Goal: Task Accomplishment & Management: Manage account settings

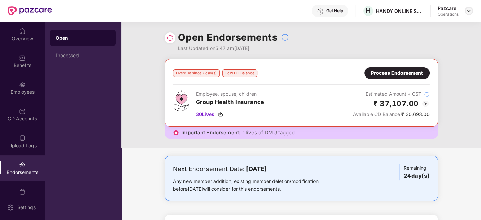
click at [470, 12] on img at bounding box center [468, 10] width 5 height 5
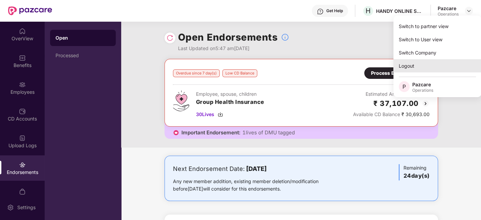
click at [410, 63] on div "Logout" at bounding box center [437, 65] width 88 height 13
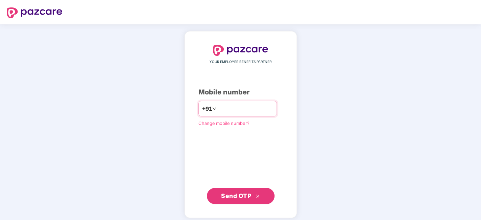
click at [249, 109] on input "number" at bounding box center [246, 108] width 56 height 11
type input "**********"
click at [251, 133] on div "**********" at bounding box center [240, 124] width 85 height 159
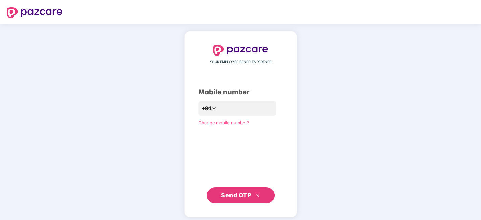
click at [232, 193] on span "Send OTP" at bounding box center [236, 195] width 30 height 7
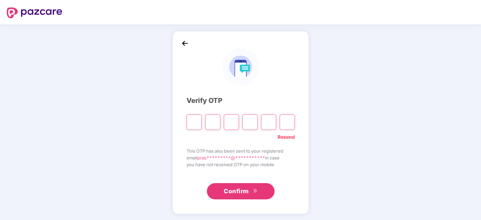
paste input "*"
type input "*"
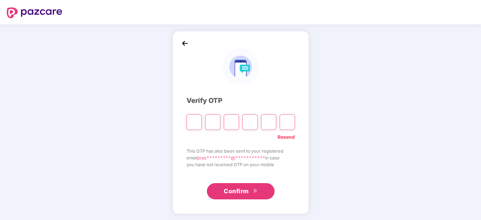
type input "*"
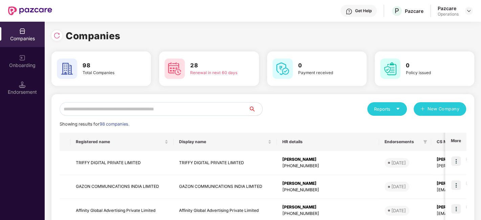
click at [184, 110] on input "text" at bounding box center [154, 109] width 189 height 14
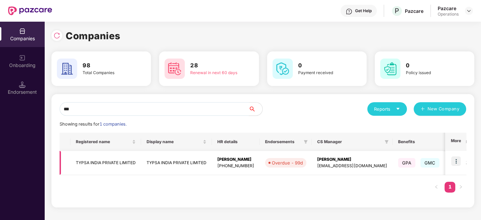
type input "***"
click at [455, 161] on img at bounding box center [455, 160] width 9 height 9
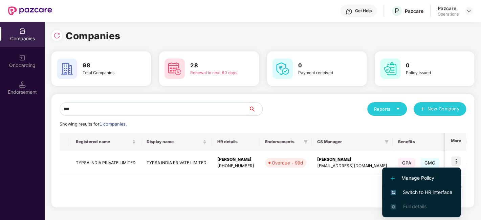
click at [416, 194] on span "Switch to HR interface" at bounding box center [422, 192] width 62 height 7
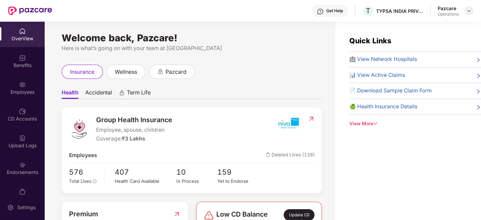
click at [470, 10] on img at bounding box center [468, 10] width 5 height 5
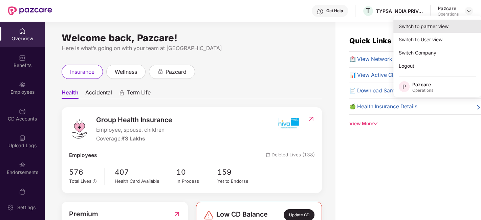
click at [423, 27] on div "Switch to partner view" at bounding box center [437, 26] width 88 height 13
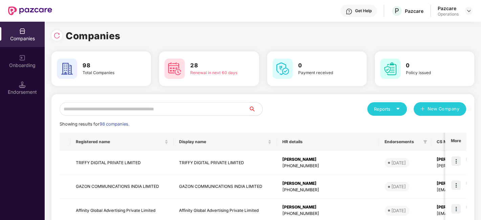
click at [136, 106] on input "text" at bounding box center [154, 109] width 189 height 14
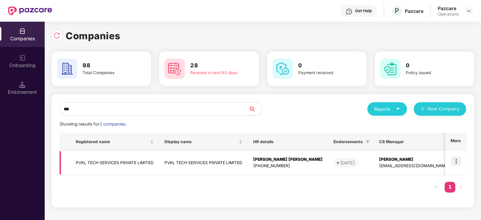
type input "***"
click at [8, 90] on div "Endorsement" at bounding box center [22, 92] width 45 height 7
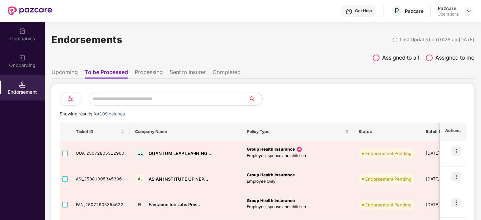
click at [122, 99] on input "text" at bounding box center [169, 99] width 160 height 14
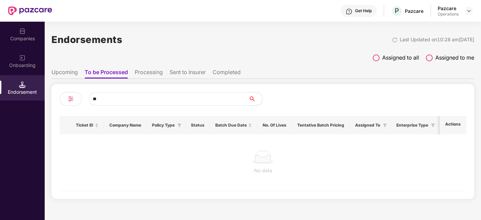
type input "*"
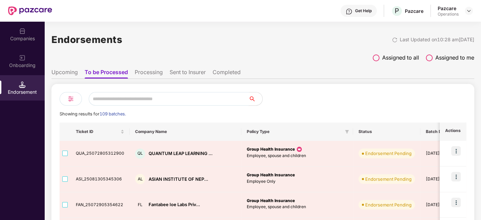
click at [122, 99] on input "text" at bounding box center [169, 99] width 160 height 14
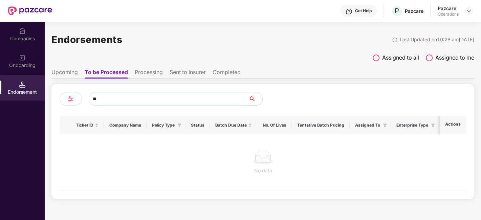
type input "*"
type input "***"
click at [27, 34] on div "Companies" at bounding box center [22, 34] width 45 height 25
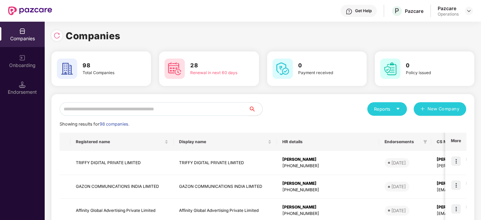
click at [115, 103] on input "text" at bounding box center [154, 109] width 189 height 14
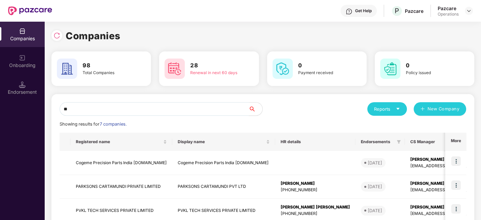
type input "*"
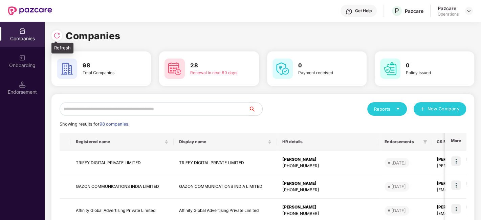
click at [55, 37] on img at bounding box center [56, 35] width 7 height 7
click at [106, 112] on input "text" at bounding box center [154, 109] width 189 height 14
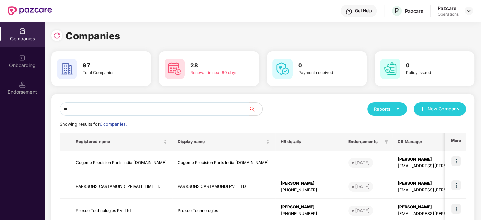
type input "*"
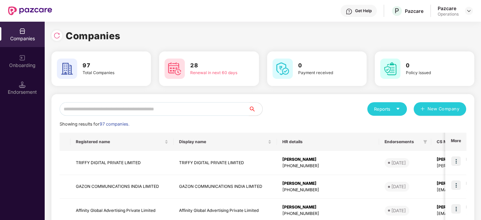
click at [112, 111] on input "text" at bounding box center [154, 109] width 189 height 14
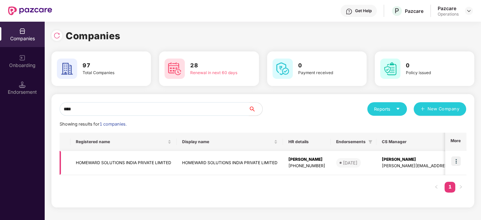
type input "****"
click at [25, 89] on div "Endorsement" at bounding box center [22, 92] width 45 height 7
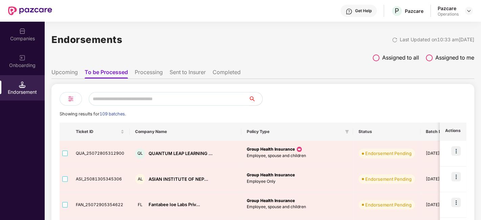
click at [105, 102] on input "text" at bounding box center [169, 99] width 160 height 14
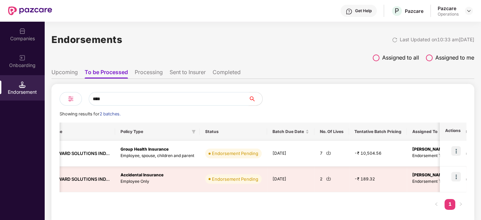
scroll to position [0, 106]
type input "****"
click at [327, 153] on img at bounding box center [327, 152] width 5 height 5
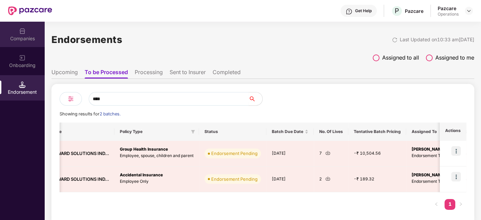
click at [14, 35] on div "Companies" at bounding box center [22, 34] width 45 height 25
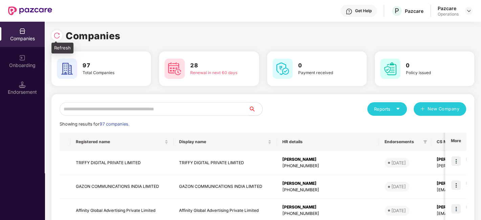
click at [56, 36] on img at bounding box center [56, 35] width 7 height 7
click at [109, 107] on input "text" at bounding box center [154, 109] width 189 height 14
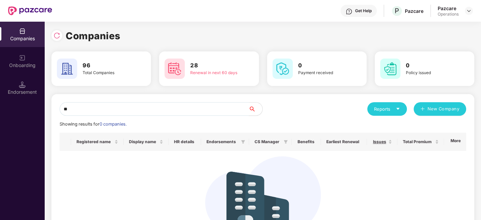
type input "*"
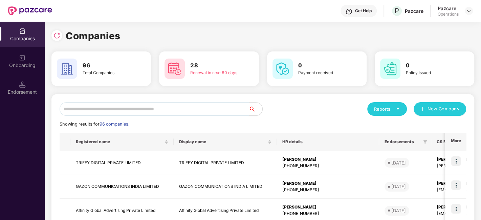
click at [88, 109] on input "text" at bounding box center [154, 109] width 189 height 14
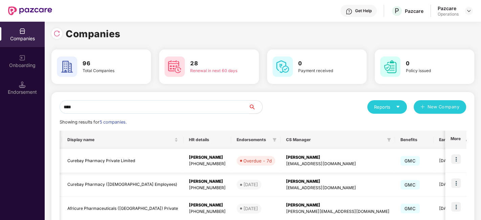
scroll to position [0, 0]
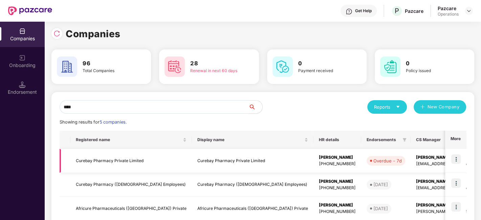
type input "****"
click at [458, 160] on img at bounding box center [455, 158] width 9 height 9
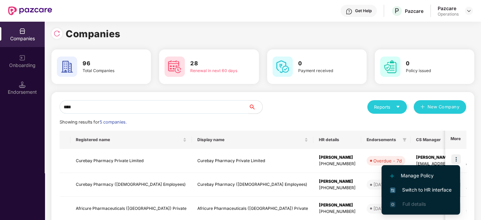
click at [423, 189] on span "Switch to HR interface" at bounding box center [421, 189] width 62 height 7
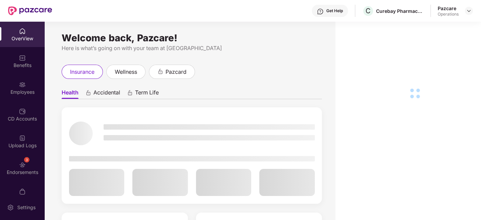
scroll to position [14, 0]
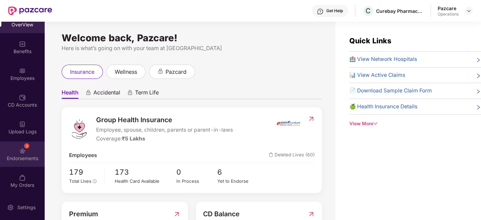
click at [16, 149] on div "3 Endorsements" at bounding box center [22, 154] width 45 height 25
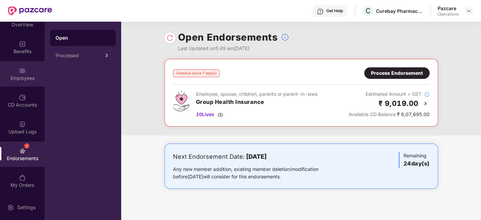
click at [14, 68] on div "Employees" at bounding box center [22, 73] width 45 height 25
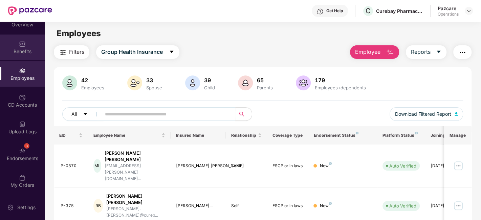
click at [17, 47] on div "Benefits" at bounding box center [22, 47] width 45 height 25
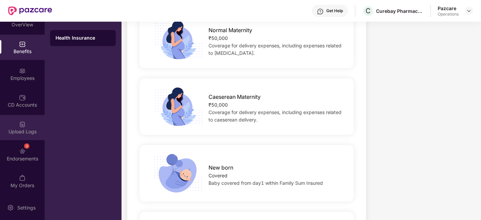
scroll to position [931, 0]
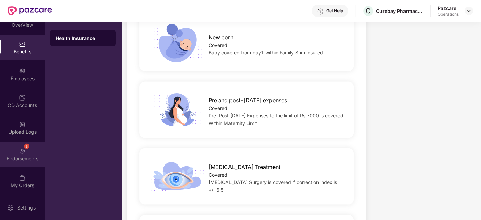
click at [13, 150] on div "3 Endorsements" at bounding box center [22, 154] width 45 height 25
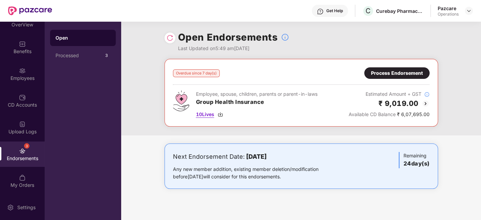
click at [203, 113] on span "10 Lives" at bounding box center [205, 114] width 18 height 7
click at [388, 73] on div "Process Endorsement" at bounding box center [397, 72] width 52 height 7
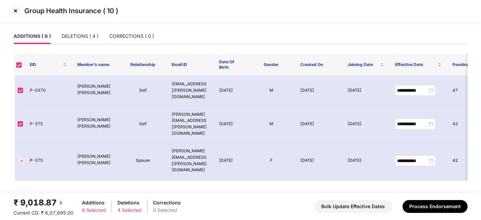
click at [14, 9] on img at bounding box center [15, 10] width 11 height 11
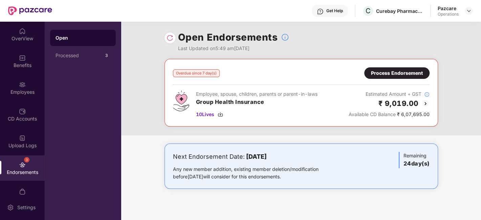
click at [385, 75] on div "Process Endorsement" at bounding box center [397, 72] width 52 height 7
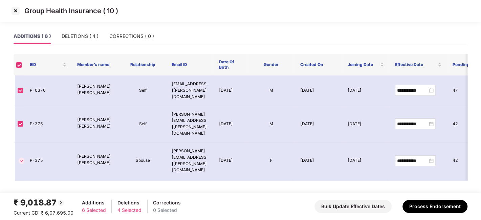
click at [14, 12] on img at bounding box center [15, 10] width 11 height 11
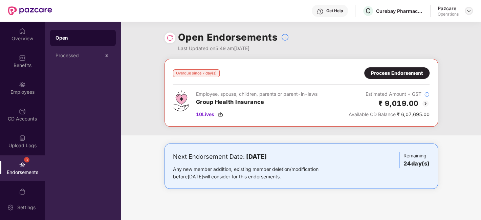
click at [466, 11] on img at bounding box center [468, 10] width 5 height 5
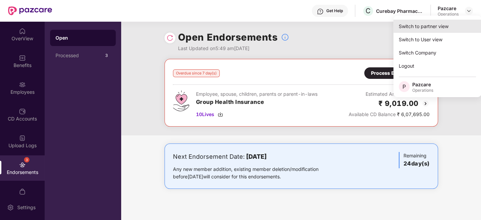
click at [431, 26] on div "Switch to partner view" at bounding box center [437, 26] width 88 height 13
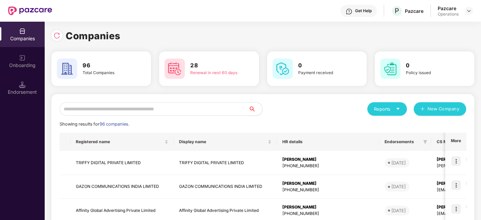
click at [185, 113] on input "text" at bounding box center [154, 109] width 189 height 14
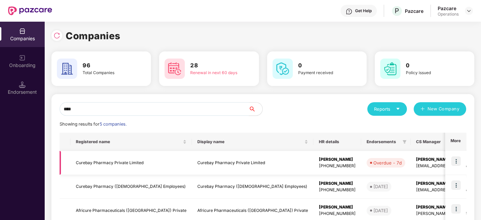
type input "****"
click at [130, 162] on td "Curebay Pharmacy Private Limited" at bounding box center [131, 163] width 122 height 24
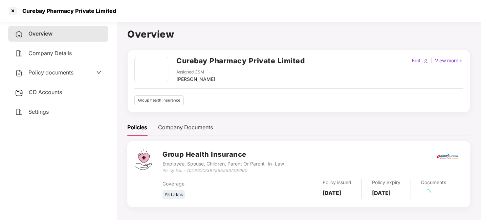
click at [45, 90] on span "CD Accounts" at bounding box center [45, 92] width 33 height 7
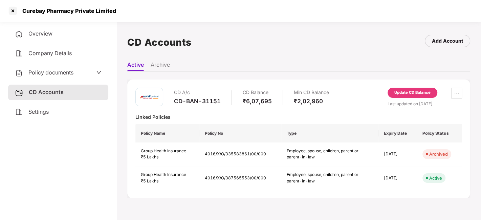
click at [399, 95] on div "Update CD Balance" at bounding box center [412, 93] width 36 height 6
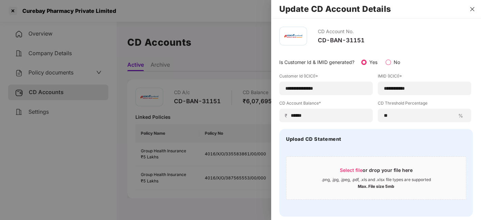
click at [472, 9] on icon "close" at bounding box center [472, 9] width 4 height 4
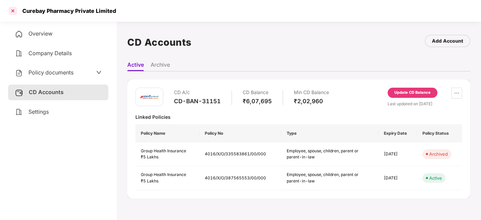
click at [11, 9] on div at bounding box center [12, 10] width 11 height 11
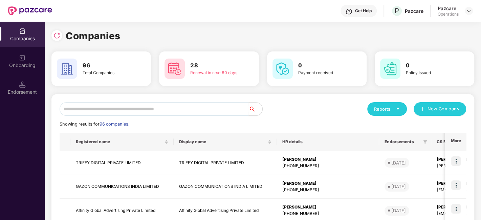
click at [106, 113] on input "text" at bounding box center [154, 109] width 189 height 14
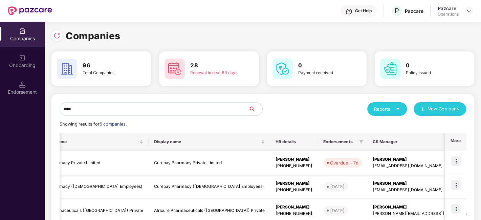
scroll to position [0, 44]
type input "****"
click at [455, 160] on img at bounding box center [455, 160] width 9 height 9
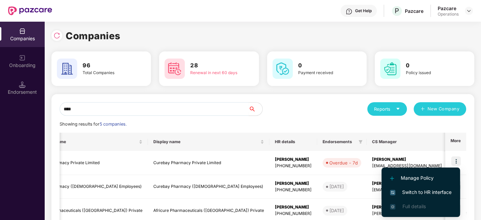
click at [423, 191] on span "Switch to HR interface" at bounding box center [421, 192] width 62 height 7
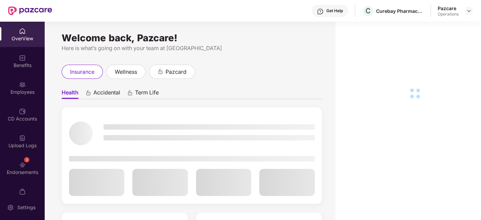
scroll to position [14, 0]
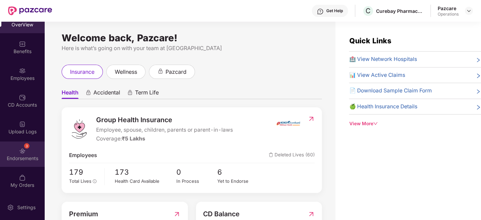
click at [12, 149] on div "3 Endorsements" at bounding box center [22, 154] width 45 height 25
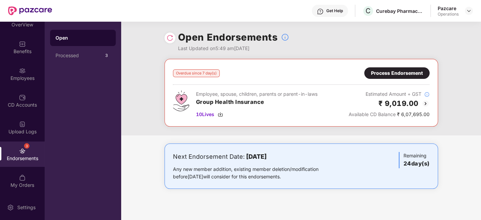
click at [387, 73] on div "Process Endorsement" at bounding box center [397, 72] width 52 height 7
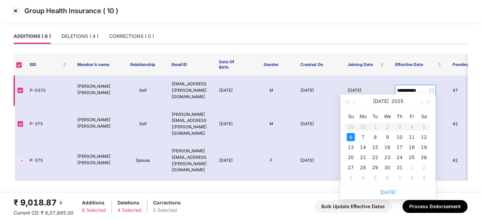
click at [404, 87] on input "**********" at bounding box center [412, 90] width 30 height 7
type input "**********"
click at [363, 135] on div "7" at bounding box center [363, 137] width 8 height 8
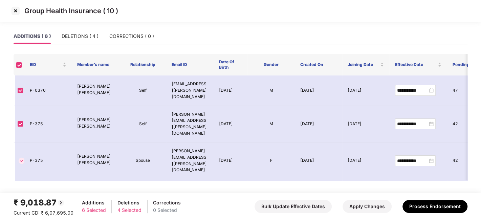
click at [320, 48] on div "ADDITIONS ( 6 ) DELETIONS ( 4 ) CORRECTIONS ( 0 )" at bounding box center [241, 38] width 454 height 21
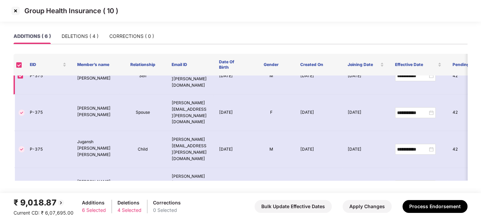
scroll to position [0, 0]
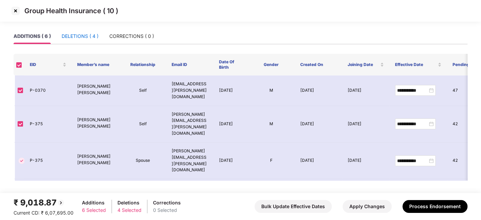
click at [75, 35] on div "DELETIONS ( 4 )" at bounding box center [80, 36] width 37 height 7
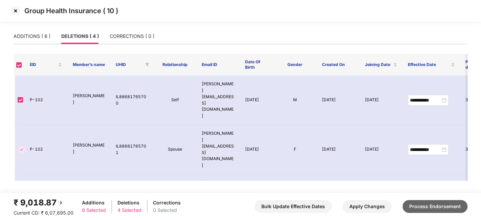
click at [417, 205] on button "Process Endorsement" at bounding box center [435, 206] width 65 height 13
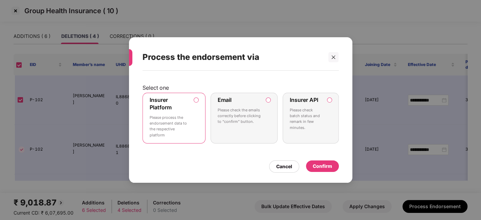
click at [330, 127] on label "Insurer API Please check batch status and remark in few minutes." at bounding box center [311, 118] width 56 height 51
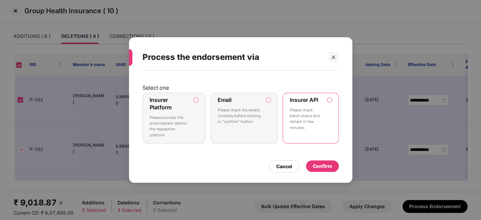
click at [322, 166] on div "Confirm" at bounding box center [322, 166] width 19 height 7
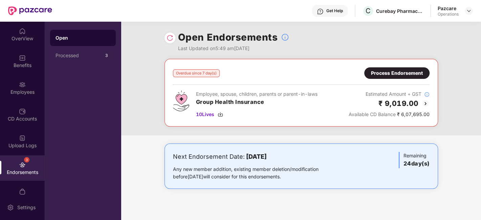
click at [169, 36] on img at bounding box center [170, 38] width 7 height 7
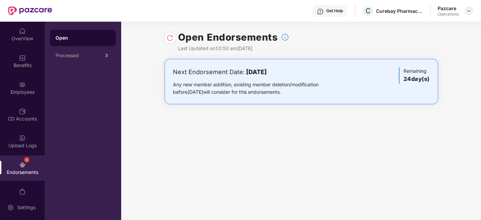
click at [467, 10] on img at bounding box center [468, 10] width 5 height 5
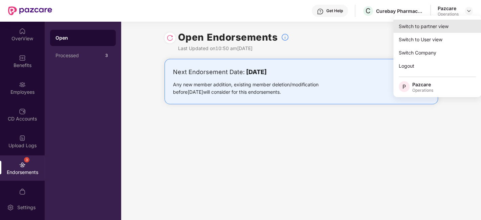
click at [411, 29] on div "Switch to partner view" at bounding box center [437, 26] width 88 height 13
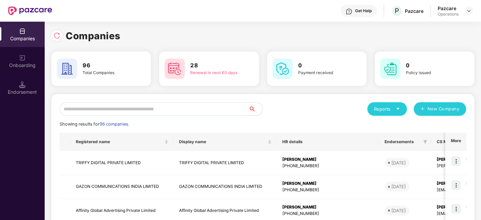
click at [177, 112] on input "text" at bounding box center [154, 109] width 189 height 14
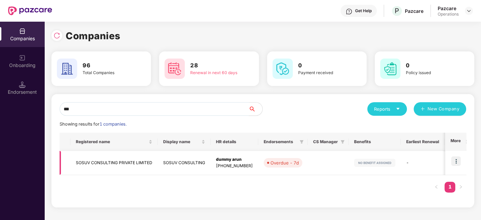
type input "***"
click at [25, 83] on img at bounding box center [22, 84] width 7 height 7
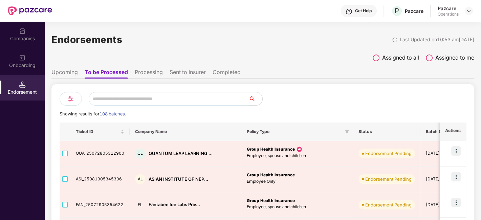
click at [106, 98] on input "text" at bounding box center [169, 99] width 160 height 14
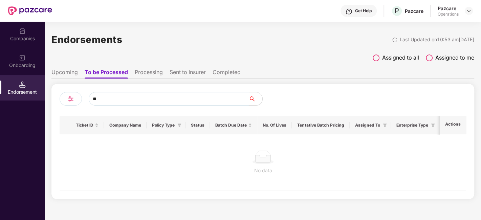
type input "*"
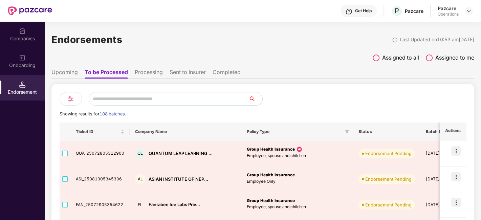
click at [22, 33] on img at bounding box center [22, 31] width 7 height 7
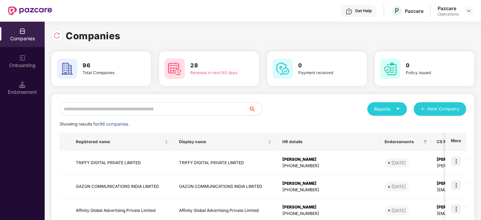
click at [110, 110] on input "text" at bounding box center [154, 109] width 189 height 14
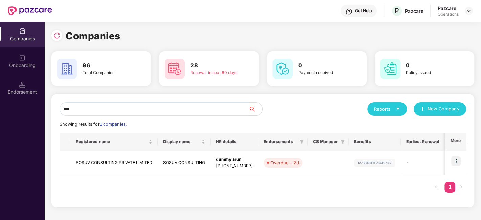
type input "****"
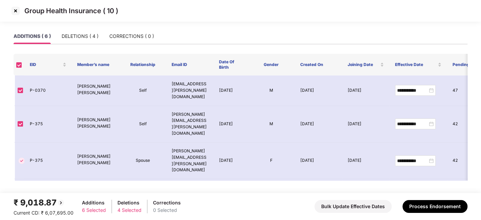
click at [17, 12] on img at bounding box center [15, 10] width 11 height 11
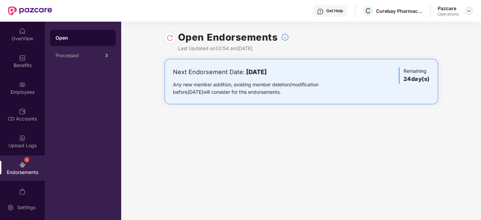
click at [468, 9] on img at bounding box center [468, 10] width 5 height 5
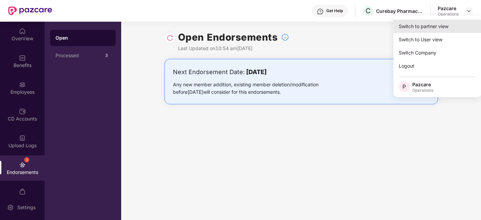
click at [424, 27] on div "Switch to partner view" at bounding box center [437, 26] width 88 height 13
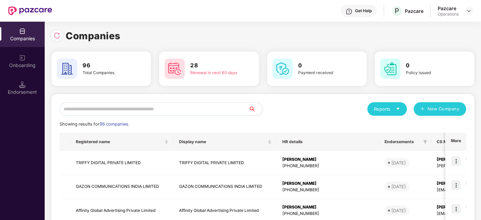
click at [186, 112] on input "text" at bounding box center [154, 109] width 189 height 14
click at [18, 91] on div "Endorsement" at bounding box center [22, 92] width 45 height 7
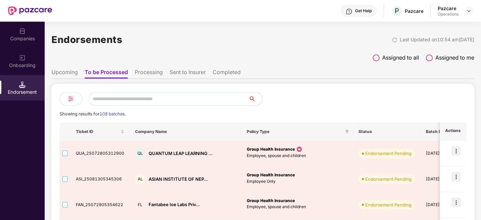
click at [114, 101] on input "text" at bounding box center [169, 99] width 160 height 14
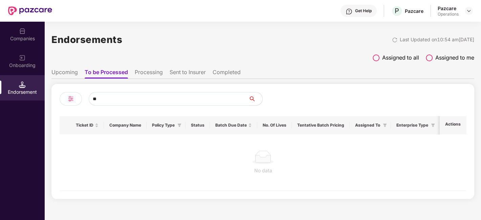
type input "*"
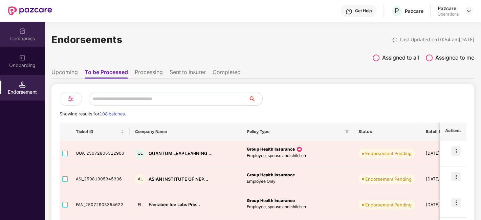
click at [25, 34] on img at bounding box center [22, 31] width 7 height 7
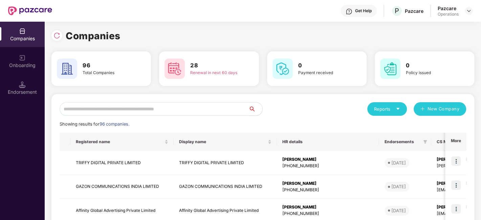
click at [118, 110] on input "text" at bounding box center [154, 109] width 189 height 14
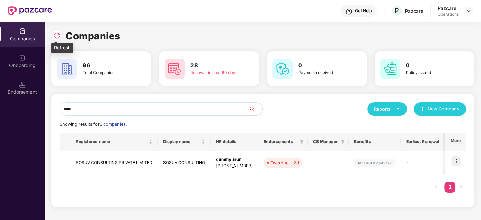
click at [58, 33] on img at bounding box center [56, 35] width 7 height 7
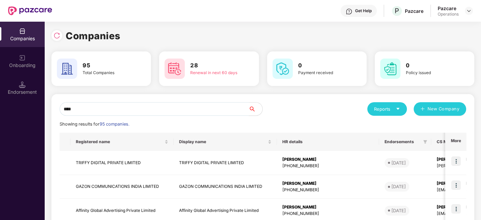
click at [139, 115] on input "****" at bounding box center [154, 109] width 189 height 14
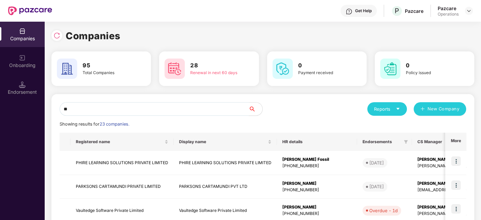
type input "*"
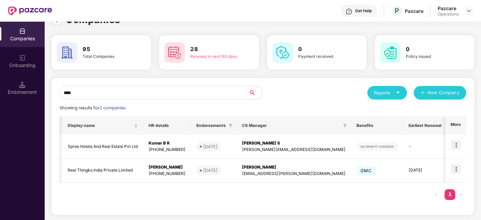
scroll to position [0, 89]
type input "****"
click at [457, 169] on img at bounding box center [455, 168] width 9 height 9
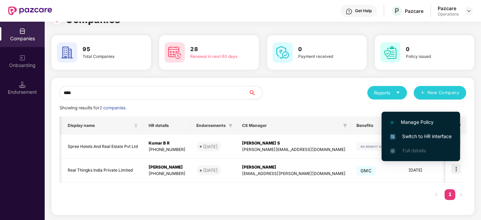
click at [414, 136] on span "Switch to HR interface" at bounding box center [421, 136] width 62 height 7
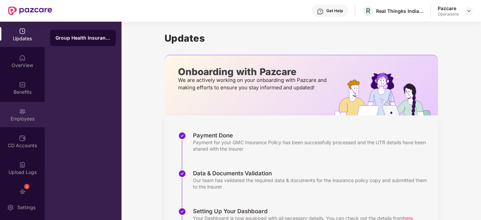
scroll to position [41, 0]
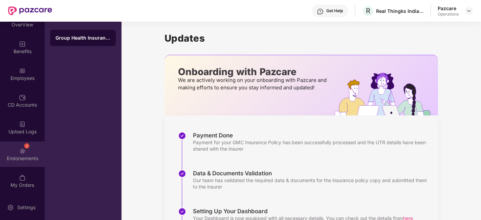
click at [17, 146] on div "3 Endorsements" at bounding box center [22, 154] width 45 height 25
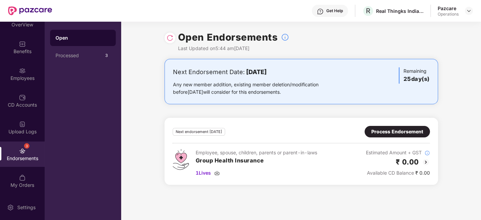
click at [170, 37] on img at bounding box center [170, 38] width 7 height 7
click at [468, 12] on img at bounding box center [468, 10] width 5 height 5
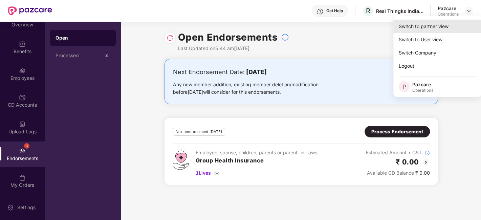
click at [421, 29] on div "Switch to partner view" at bounding box center [437, 26] width 88 height 13
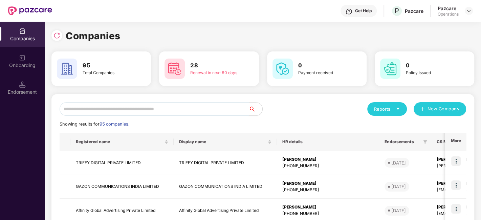
click at [194, 106] on input "text" at bounding box center [154, 109] width 189 height 14
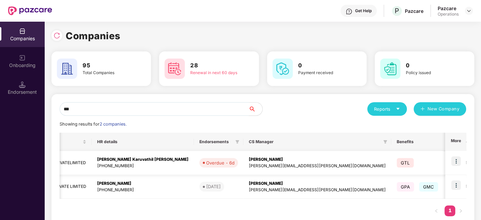
scroll to position [0, 170]
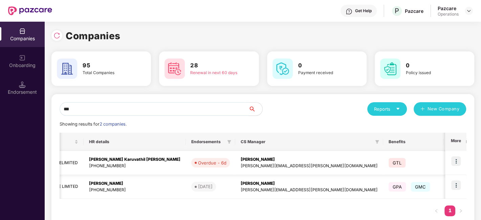
type input "***"
click at [457, 160] on img at bounding box center [455, 160] width 9 height 9
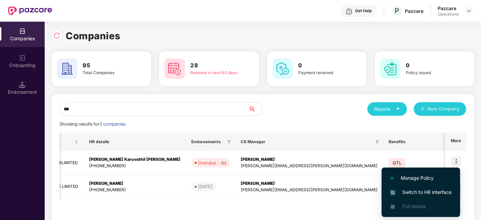
click at [410, 191] on span "Switch to HR interface" at bounding box center [421, 192] width 62 height 7
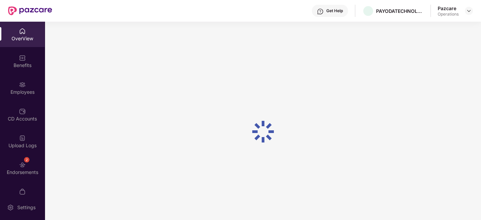
scroll to position [14, 0]
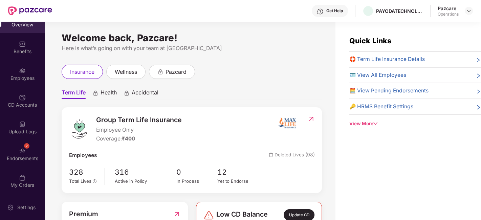
click at [14, 156] on div "Endorsements" at bounding box center [22, 158] width 45 height 7
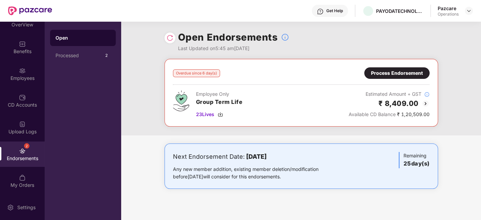
click at [391, 73] on div "Process Endorsement" at bounding box center [397, 72] width 52 height 7
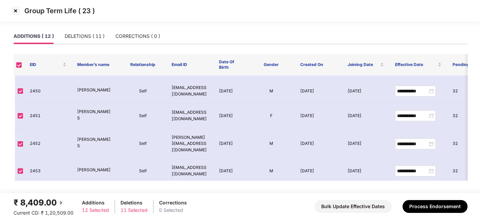
scroll to position [0, 0]
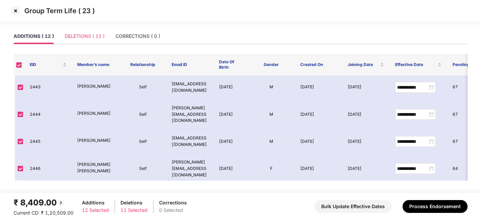
click at [76, 30] on div "DELETIONS ( 11 )" at bounding box center [85, 36] width 40 height 16
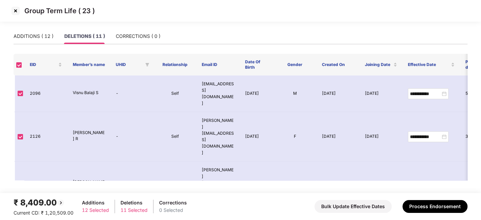
click at [13, 9] on img at bounding box center [15, 10] width 11 height 11
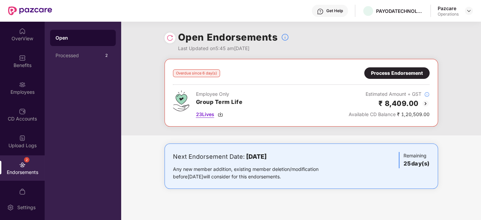
click at [208, 112] on span "23 Lives" at bounding box center [205, 114] width 18 height 7
click at [389, 72] on div "Process Endorsement" at bounding box center [397, 72] width 52 height 7
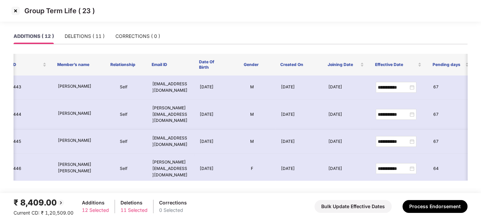
scroll to position [0, 20]
click at [14, 10] on img at bounding box center [15, 10] width 11 height 11
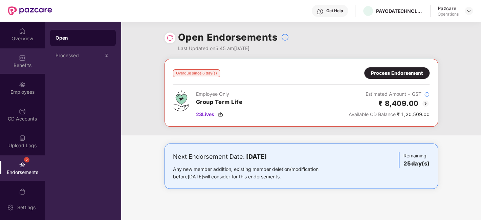
click at [16, 58] on div "Benefits" at bounding box center [22, 60] width 45 height 25
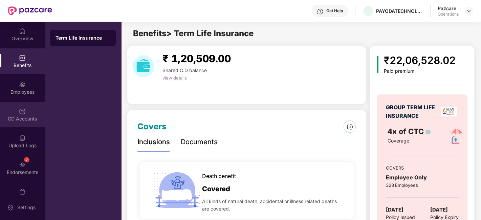
scroll to position [14, 0]
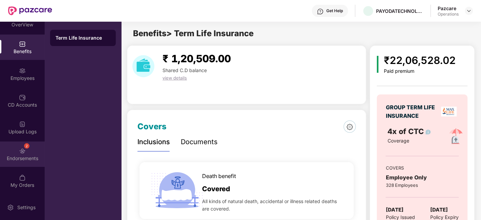
click at [16, 150] on div "2 Endorsements" at bounding box center [22, 154] width 45 height 25
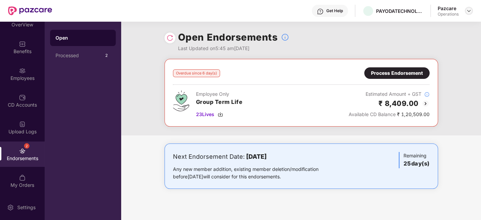
click at [468, 10] on img at bounding box center [468, 10] width 5 height 5
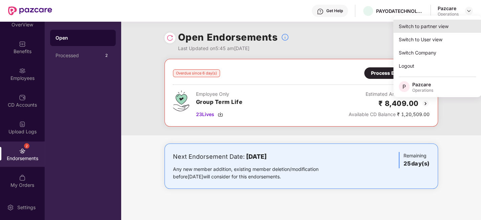
click at [428, 27] on div "Switch to partner view" at bounding box center [437, 26] width 88 height 13
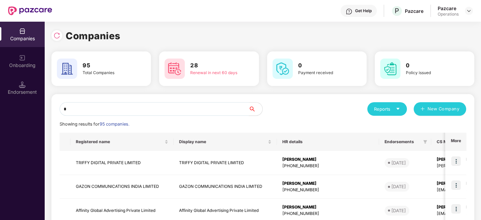
click at [200, 112] on input "*" at bounding box center [154, 109] width 189 height 14
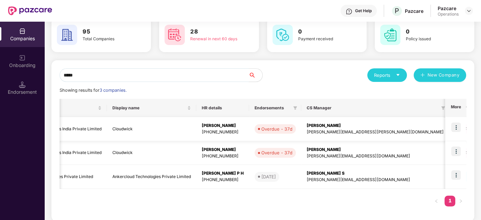
scroll to position [0, 0]
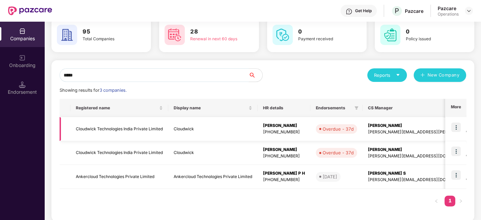
type input "*****"
click at [458, 127] on img at bounding box center [455, 127] width 9 height 9
click at [146, 129] on td "Cloudwick Technologies India Private Limited" at bounding box center [119, 129] width 98 height 24
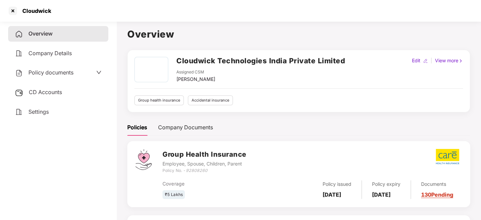
click at [48, 89] on span "CD Accounts" at bounding box center [45, 92] width 33 height 7
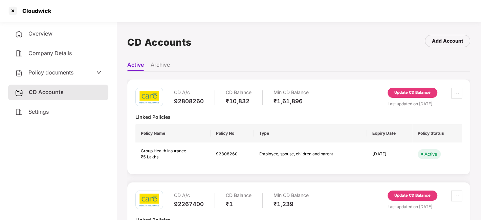
click at [409, 91] on div "Update CD Balance" at bounding box center [412, 93] width 36 height 6
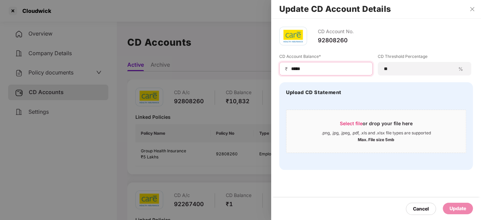
click at [313, 70] on input "*****" at bounding box center [328, 68] width 77 height 7
type input "*"
type input "******"
click at [455, 208] on div "Update" at bounding box center [458, 208] width 17 height 7
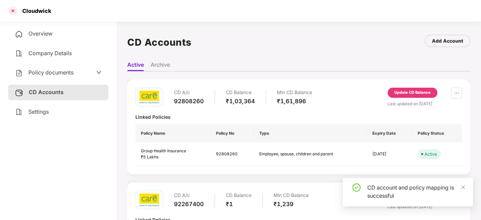
click at [13, 11] on div at bounding box center [12, 10] width 11 height 11
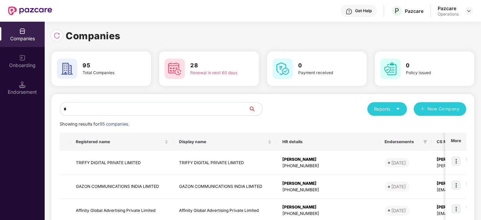
click at [168, 107] on input "*" at bounding box center [154, 109] width 189 height 14
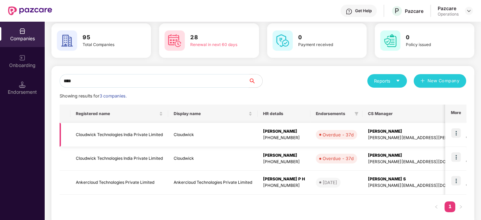
scroll to position [28, 0]
type input "****"
click at [455, 133] on img at bounding box center [455, 132] width 9 height 9
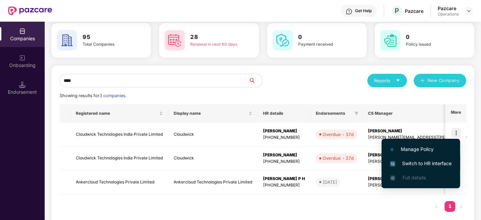
click at [414, 161] on span "Switch to HR interface" at bounding box center [421, 163] width 62 height 7
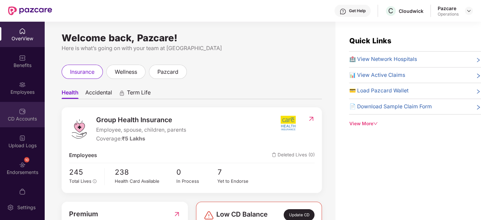
scroll to position [41, 0]
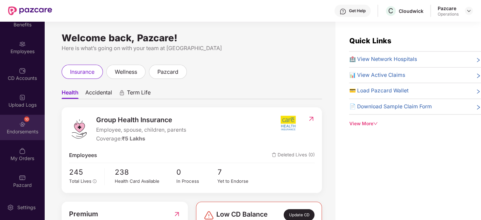
click at [14, 125] on div "10 Endorsements" at bounding box center [22, 127] width 45 height 25
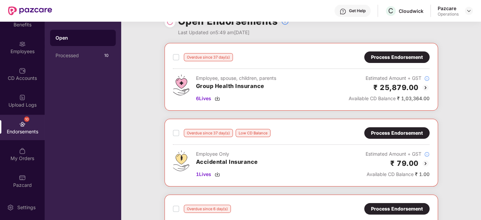
scroll to position [0, 0]
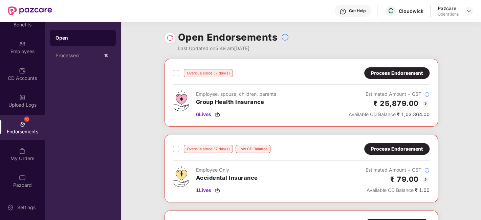
click at [404, 74] on div "Process Endorsement" at bounding box center [397, 72] width 52 height 7
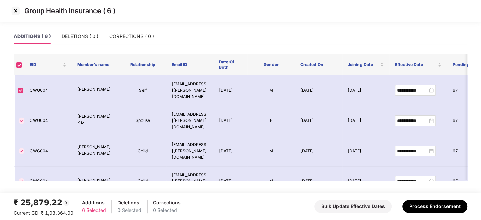
click at [14, 11] on img at bounding box center [15, 10] width 11 height 11
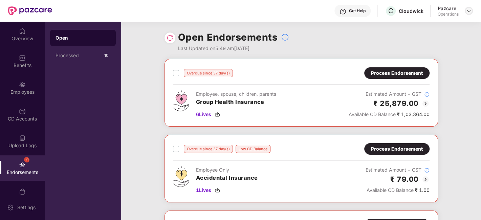
click at [471, 14] on div at bounding box center [469, 11] width 8 height 8
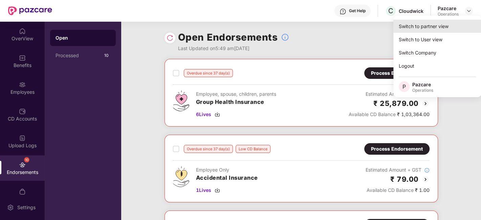
click at [424, 23] on div "Switch to partner view" at bounding box center [437, 26] width 88 height 13
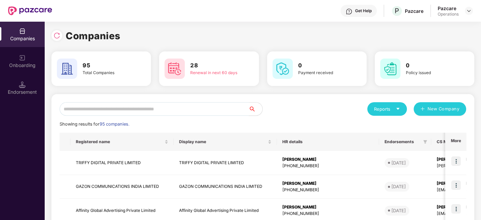
click at [201, 108] on input "text" at bounding box center [154, 109] width 189 height 14
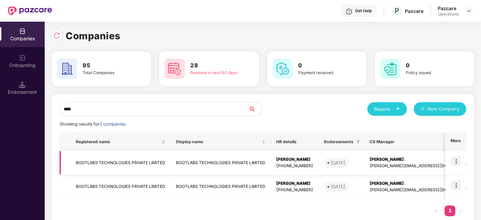
type input "****"
click at [136, 162] on td "BOOTLABS TECHNOLOGIES PRIVATE LIMITED" at bounding box center [120, 163] width 100 height 24
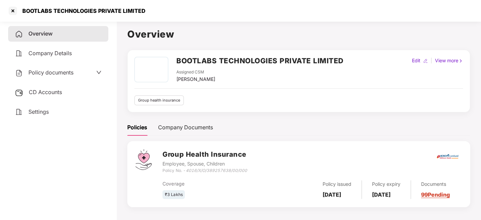
click at [51, 73] on span "Policy documents" at bounding box center [50, 72] width 45 height 7
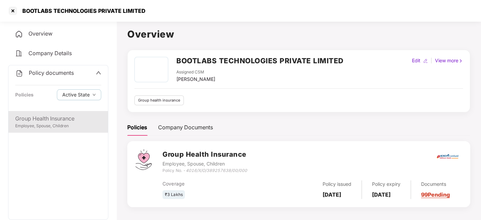
click at [48, 120] on div "Group Health Insurance" at bounding box center [58, 118] width 86 height 8
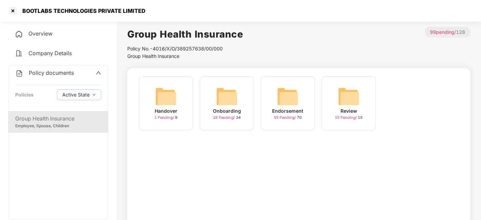
click at [300, 92] on div "Endorsement 55 Pending / 70" at bounding box center [288, 103] width 54 height 54
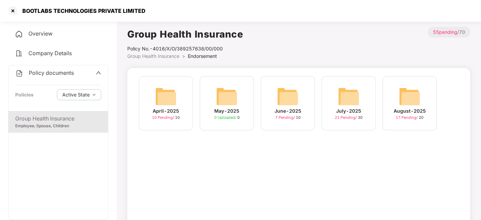
click at [411, 96] on img at bounding box center [410, 97] width 22 height 22
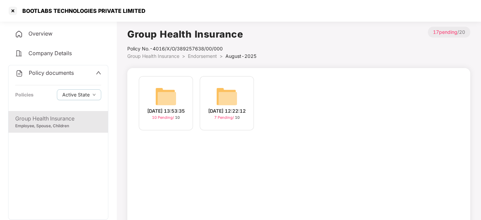
click at [164, 88] on img at bounding box center [166, 97] width 22 height 22
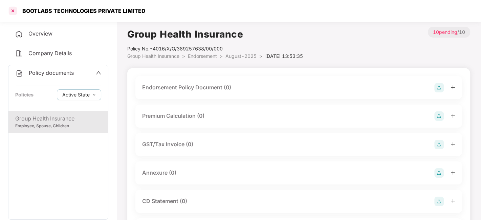
click at [13, 10] on div at bounding box center [12, 10] width 11 height 11
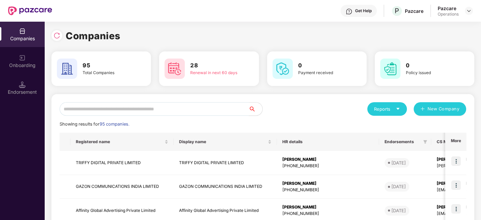
click at [111, 112] on input "text" at bounding box center [154, 109] width 189 height 14
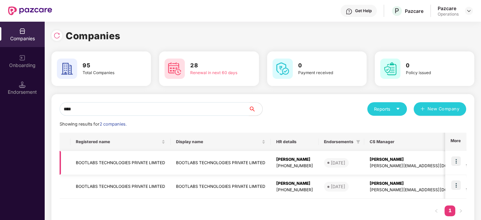
type input "****"
click at [458, 159] on img at bounding box center [455, 160] width 9 height 9
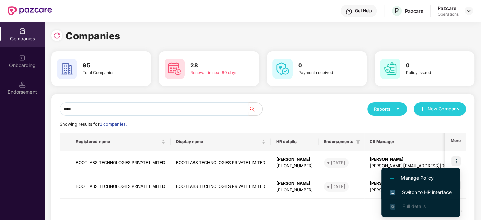
click at [420, 190] on span "Switch to HR interface" at bounding box center [421, 192] width 62 height 7
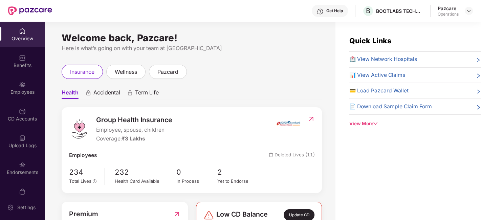
scroll to position [41, 0]
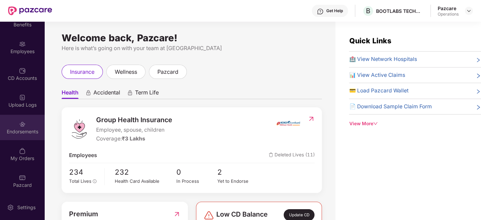
click at [21, 122] on img at bounding box center [22, 124] width 7 height 7
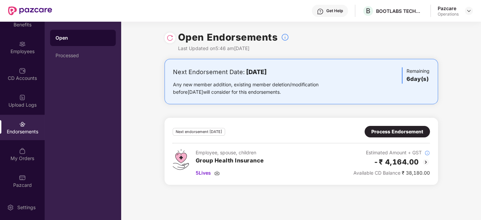
scroll to position [0, 0]
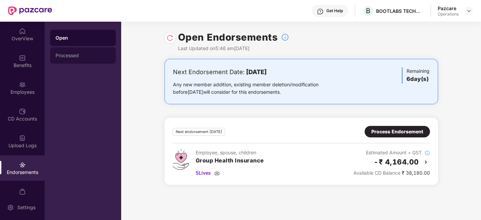
click at [65, 60] on div "Processed" at bounding box center [83, 55] width 66 height 16
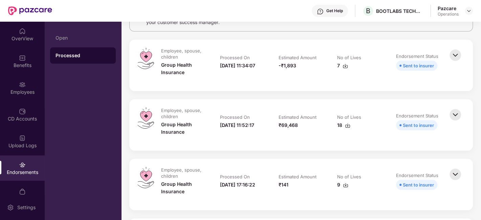
scroll to position [70, 0]
click at [453, 115] on img at bounding box center [455, 114] width 15 height 15
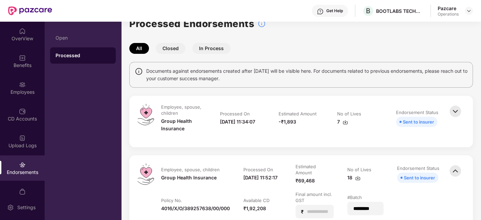
scroll to position [13, 0]
click at [455, 111] on img at bounding box center [455, 111] width 15 height 15
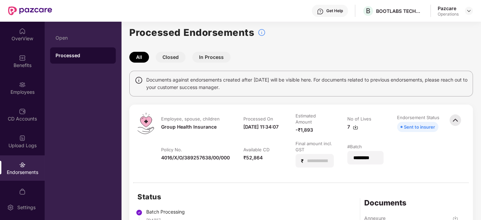
scroll to position [0, 0]
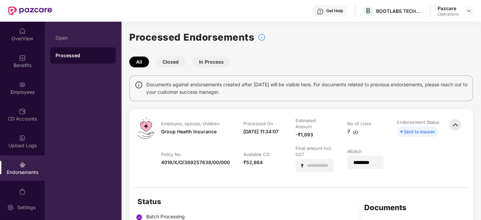
click at [174, 64] on button "Closed" at bounding box center [171, 62] width 30 height 11
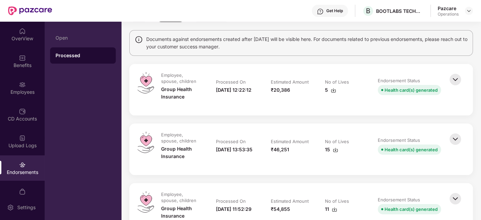
scroll to position [41, 0]
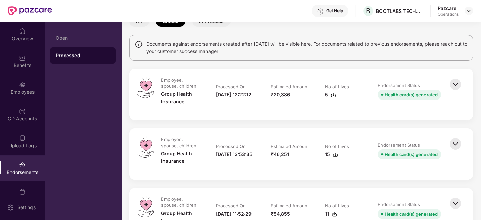
click at [453, 83] on img at bounding box center [455, 84] width 15 height 15
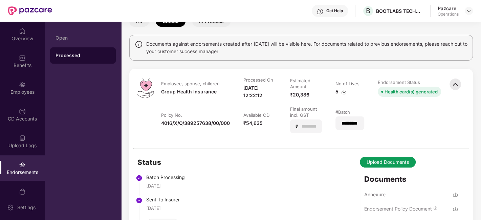
scroll to position [54, 0]
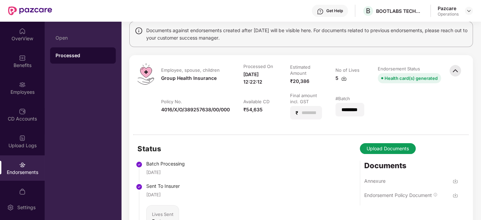
click at [456, 71] on img at bounding box center [455, 70] width 15 height 15
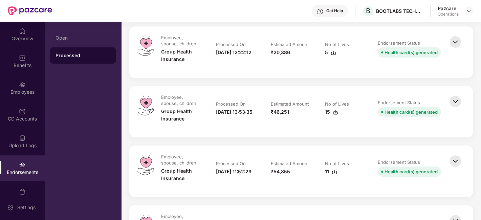
scroll to position [88, 0]
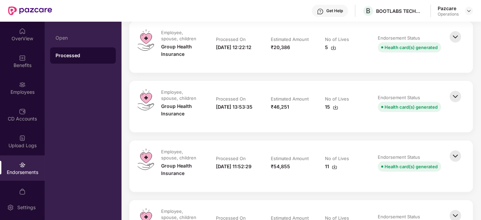
click at [454, 98] on img at bounding box center [455, 96] width 15 height 15
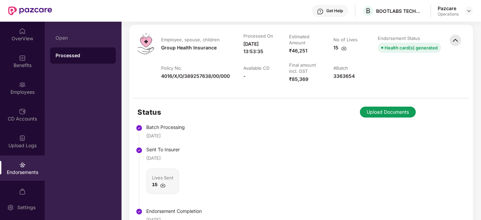
scroll to position [140, 0]
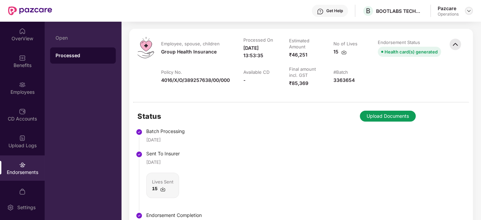
click at [466, 7] on div at bounding box center [469, 11] width 8 height 8
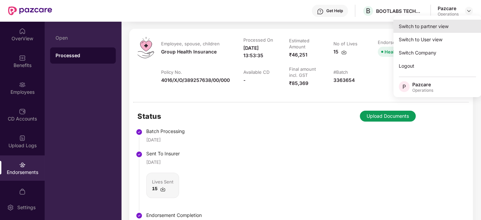
click at [420, 24] on div "Switch to partner view" at bounding box center [437, 26] width 88 height 13
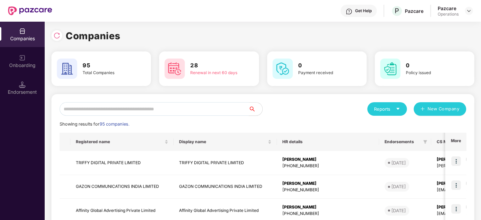
click at [177, 111] on input "text" at bounding box center [154, 109] width 189 height 14
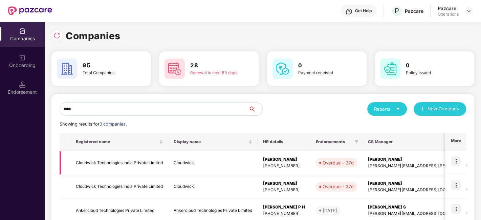
type input "****"
click at [456, 161] on img at bounding box center [455, 160] width 9 height 9
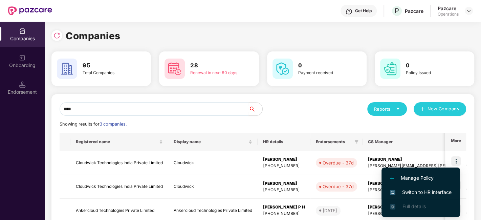
click at [416, 191] on span "Switch to HR interface" at bounding box center [421, 192] width 62 height 7
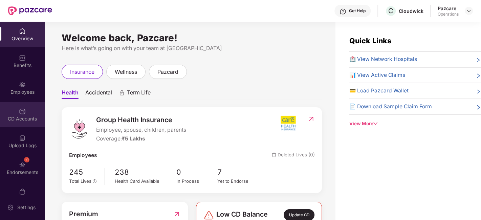
scroll to position [41, 0]
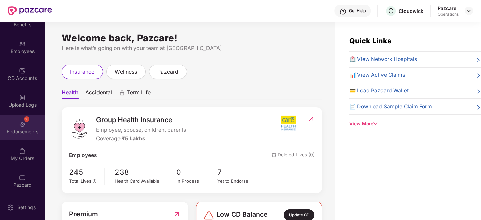
click at [14, 132] on div "Endorsements" at bounding box center [22, 131] width 45 height 7
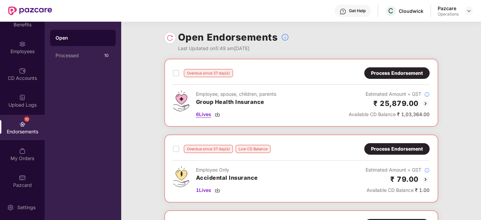
click at [203, 114] on span "6 Lives" at bounding box center [203, 114] width 15 height 7
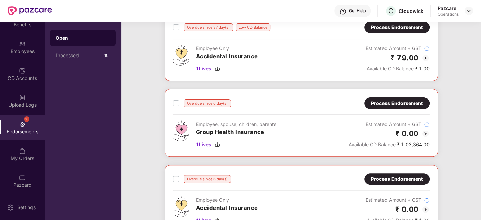
scroll to position [129, 0]
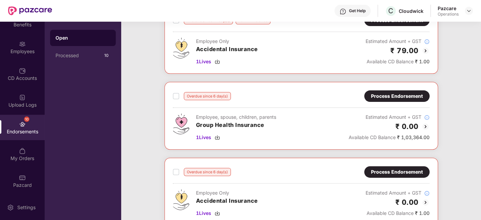
click at [205, 140] on div "Overdue since 6 day(s) Process Endorsement Employee, spouse, children, parents …" at bounding box center [302, 116] width 274 height 68
click at [205, 137] on span "1 Lives" at bounding box center [203, 137] width 15 height 7
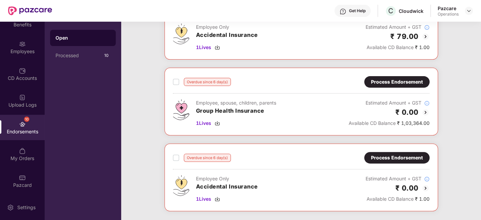
scroll to position [143, 0]
click at [384, 82] on div "Process Endorsement" at bounding box center [397, 82] width 52 height 7
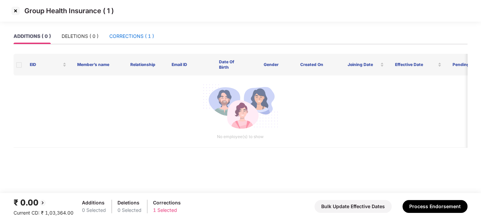
click at [127, 37] on div "CORRECTIONS ( 1 )" at bounding box center [131, 36] width 45 height 7
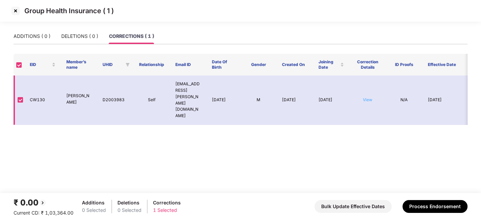
click at [367, 97] on link "View" at bounding box center [367, 99] width 9 height 5
click at [35, 90] on td "CW130" at bounding box center [42, 99] width 37 height 49
copy td "CW130"
click at [35, 90] on td "CW130" at bounding box center [42, 99] width 37 height 49
click at [15, 10] on img at bounding box center [15, 10] width 11 height 11
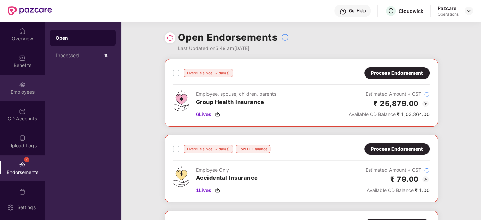
click at [19, 85] on img at bounding box center [22, 84] width 7 height 7
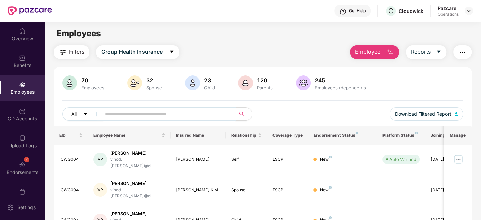
paste input "*****"
click at [126, 116] on input "*****" at bounding box center [166, 114] width 122 height 10
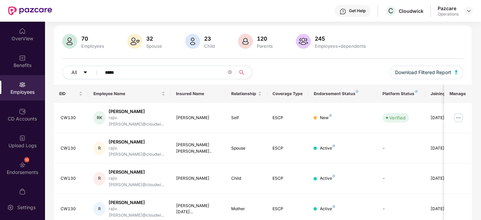
scroll to position [47, 0]
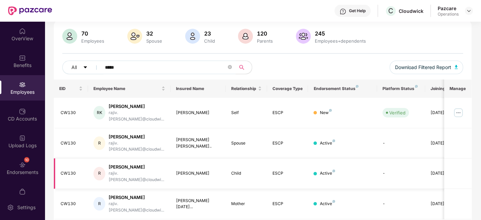
type input "*****"
click at [427, 70] on span "Download Filtered Report" at bounding box center [423, 67] width 56 height 7
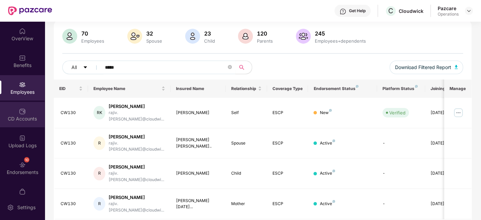
scroll to position [41, 0]
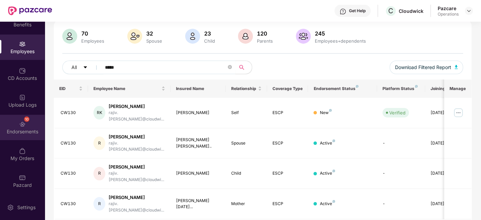
click at [16, 128] on div "Endorsements" at bounding box center [22, 131] width 45 height 7
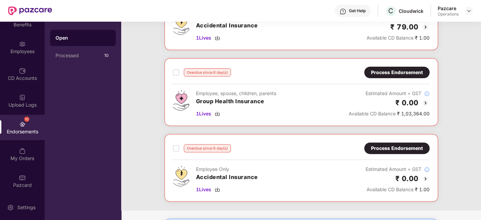
scroll to position [153, 0]
click at [406, 68] on div "Process Endorsement" at bounding box center [397, 71] width 52 height 7
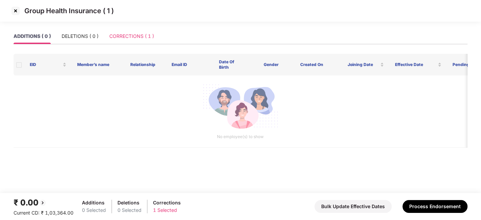
click at [141, 40] on div "CORRECTIONS ( 1 )" at bounding box center [131, 36] width 45 height 16
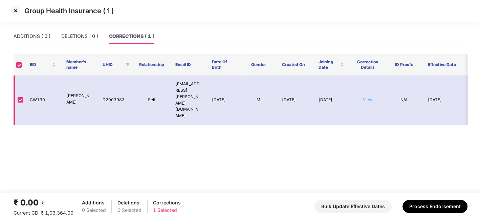
click at [368, 97] on link "View" at bounding box center [367, 99] width 9 height 5
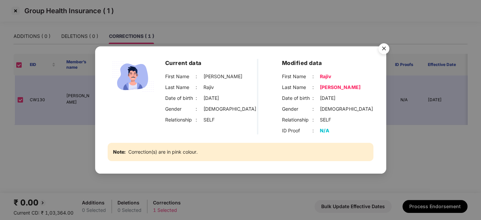
click at [385, 47] on img "Close" at bounding box center [383, 49] width 19 height 19
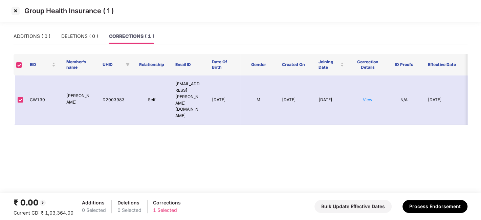
click at [15, 10] on img at bounding box center [15, 10] width 11 height 11
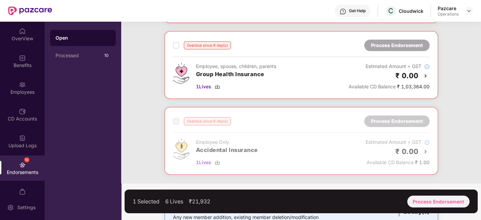
scroll to position [182, 0]
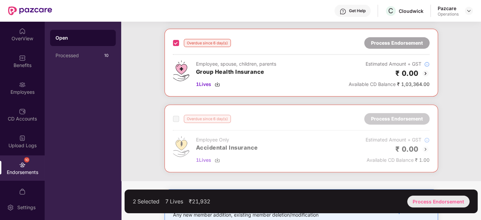
click at [436, 202] on div "Process Endorsement" at bounding box center [438, 202] width 62 height 12
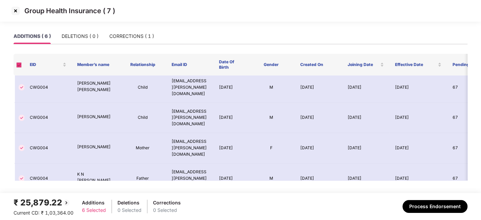
scroll to position [78, 0]
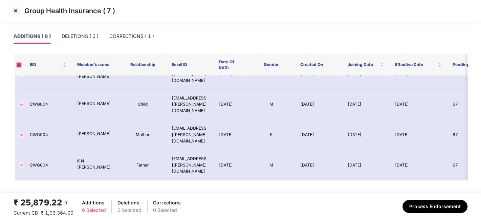
click at [16, 8] on img at bounding box center [15, 10] width 11 height 11
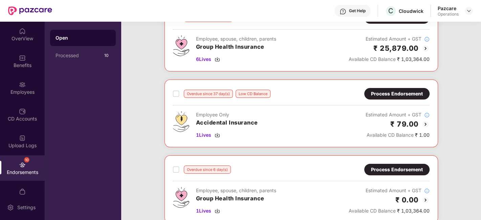
scroll to position [56, 0]
click at [204, 134] on span "1 Lives" at bounding box center [203, 134] width 15 height 7
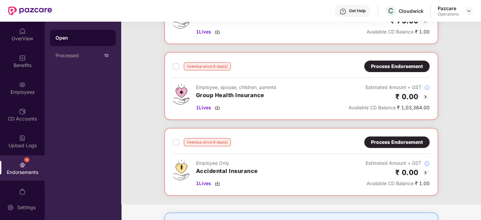
scroll to position [208, 0]
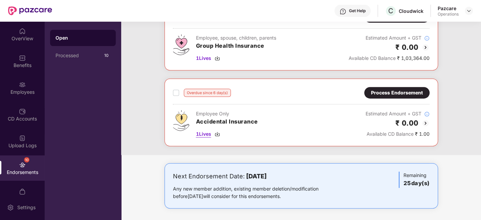
click at [202, 132] on span "1 Lives" at bounding box center [203, 133] width 15 height 7
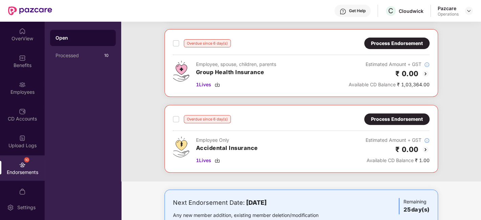
scroll to position [203, 0]
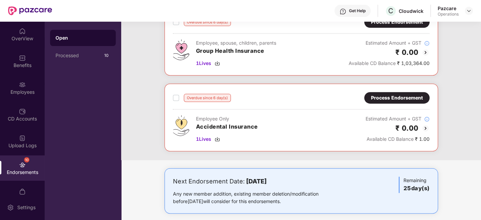
click at [376, 95] on div "Process Endorsement" at bounding box center [397, 97] width 52 height 7
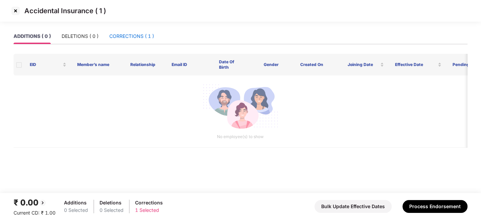
click at [124, 35] on div "CORRECTIONS ( 1 )" at bounding box center [131, 36] width 45 height 7
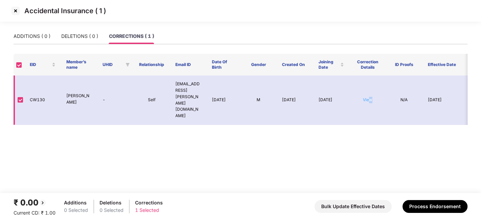
drag, startPoint x: 374, startPoint y: 88, endPoint x: 369, endPoint y: 91, distance: 6.9
click at [369, 91] on td "View" at bounding box center [367, 99] width 37 height 49
click at [369, 97] on link "View" at bounding box center [367, 99] width 9 height 5
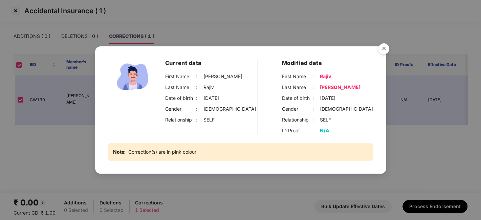
click at [73, 127] on div "Current data First Name : [PERSON_NAME] Last Name : [PERSON_NAME] Date of birth…" at bounding box center [240, 110] width 481 height 220
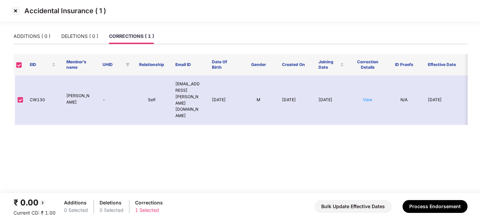
click at [11, 9] on img at bounding box center [15, 10] width 11 height 11
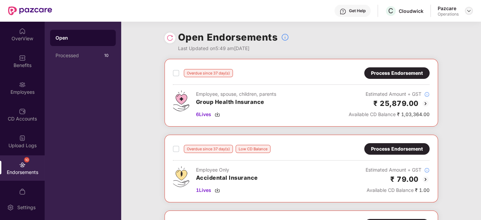
click at [470, 7] on div at bounding box center [469, 11] width 8 height 8
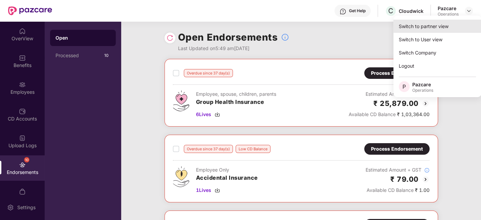
click at [431, 24] on div "Switch to partner view" at bounding box center [437, 26] width 88 height 13
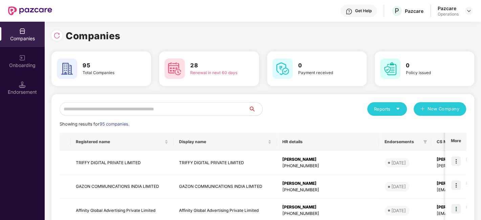
click at [218, 106] on input "text" at bounding box center [154, 109] width 189 height 14
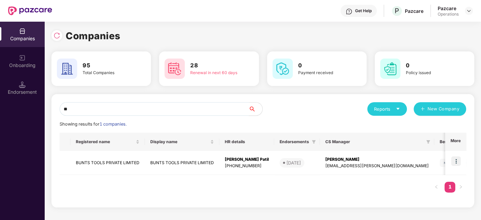
type input "*"
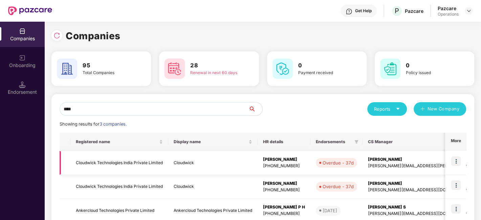
type input "****"
click at [457, 164] on img at bounding box center [455, 160] width 9 height 9
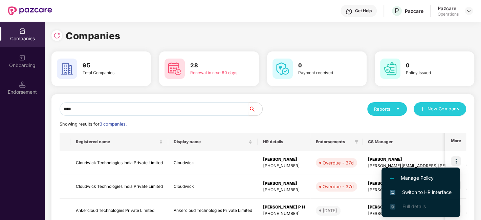
click at [406, 193] on span "Switch to HR interface" at bounding box center [421, 192] width 62 height 7
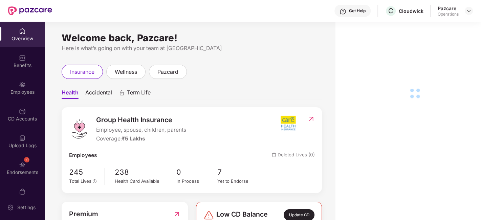
scroll to position [41, 0]
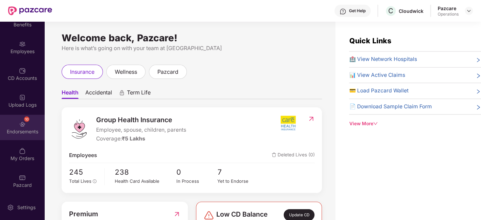
click at [12, 121] on div "10 Endorsements" at bounding box center [22, 127] width 45 height 25
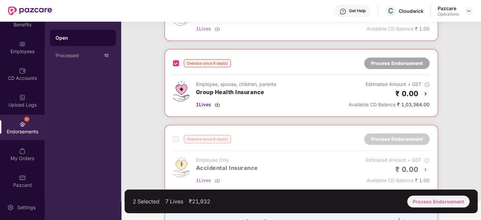
scroll to position [167, 0]
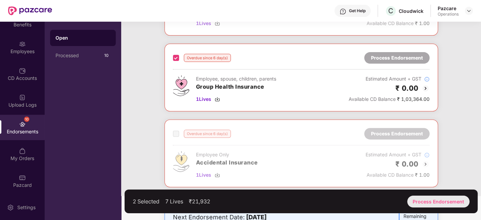
click at [426, 204] on div "Process Endorsement" at bounding box center [438, 202] width 62 height 12
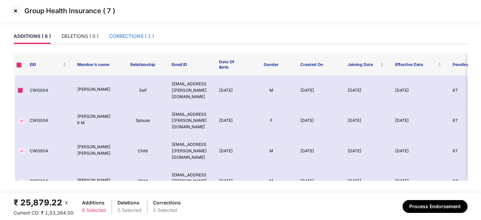
click at [122, 38] on div "CORRECTIONS ( 1 )" at bounding box center [131, 36] width 45 height 7
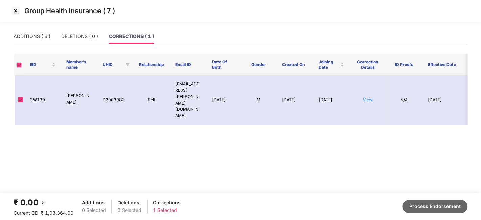
click at [429, 204] on button "Process Endorsement" at bounding box center [435, 206] width 65 height 13
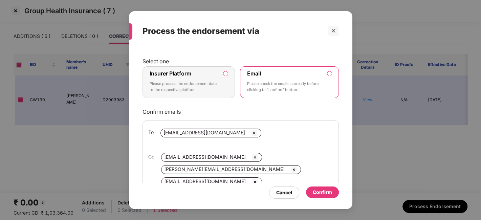
click at [206, 88] on p "Please process the endorsement data to the respective platform" at bounding box center [184, 87] width 69 height 12
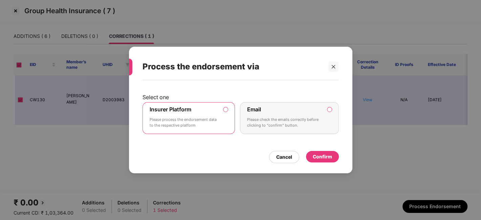
click at [322, 155] on div "Confirm" at bounding box center [322, 156] width 19 height 7
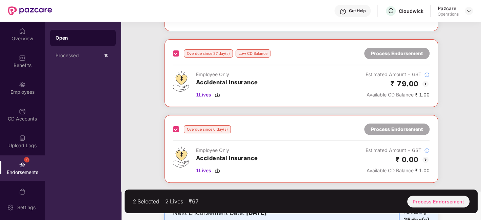
scroll to position [132, 0]
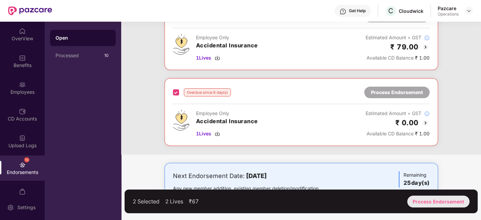
click at [419, 201] on div "Process Endorsement" at bounding box center [438, 202] width 62 height 12
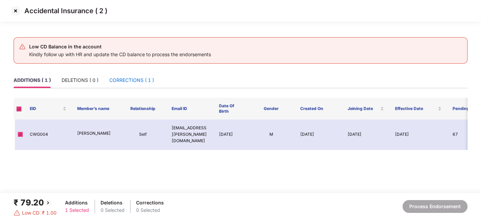
click at [124, 80] on div "CORRECTIONS ( 1 )" at bounding box center [131, 80] width 45 height 7
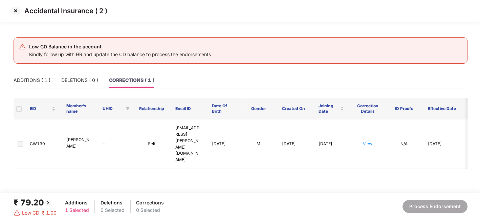
click at [16, 9] on img at bounding box center [15, 10] width 11 height 11
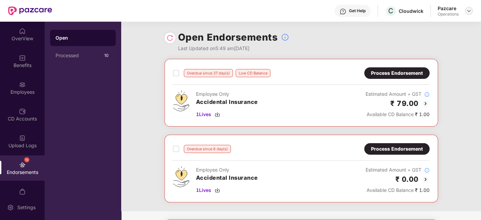
click at [470, 10] on img at bounding box center [468, 10] width 5 height 5
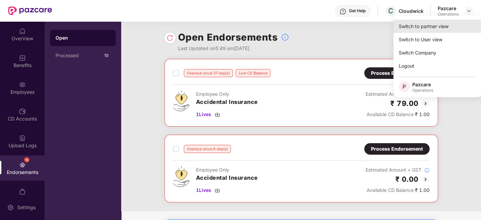
click at [427, 31] on div "Switch to partner view" at bounding box center [437, 26] width 88 height 13
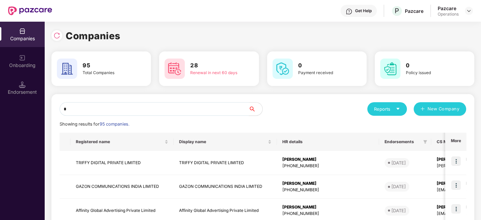
click at [194, 107] on input "*" at bounding box center [154, 109] width 189 height 14
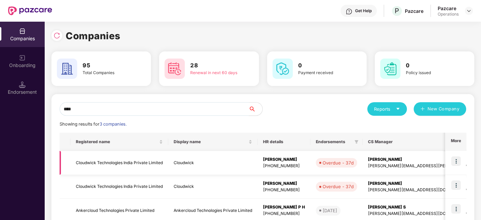
type input "****"
click at [143, 165] on td "Cloudwick Technologies India Private Limited" at bounding box center [119, 163] width 98 height 24
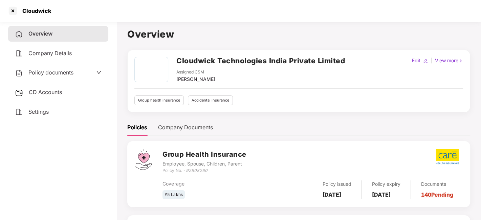
click at [50, 92] on span "CD Accounts" at bounding box center [45, 92] width 33 height 7
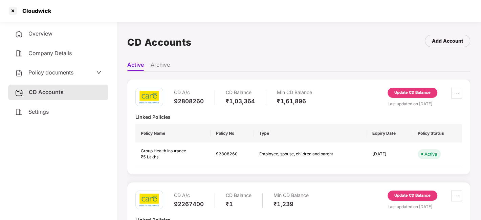
scroll to position [63, 0]
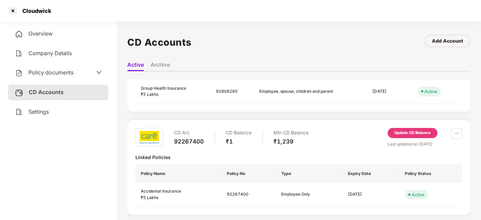
click at [406, 128] on div "Update CD Balance" at bounding box center [413, 133] width 50 height 10
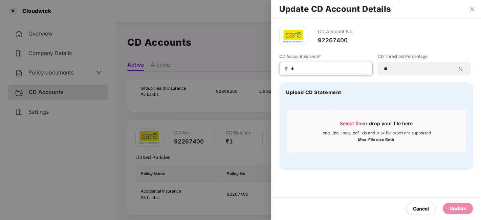
click at [305, 69] on input "*" at bounding box center [328, 68] width 77 height 7
type input "****"
click at [453, 203] on div "Update" at bounding box center [458, 209] width 30 height 12
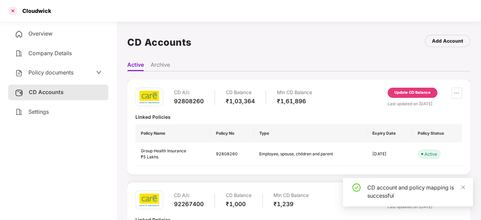
click at [10, 14] on div at bounding box center [12, 10] width 11 height 11
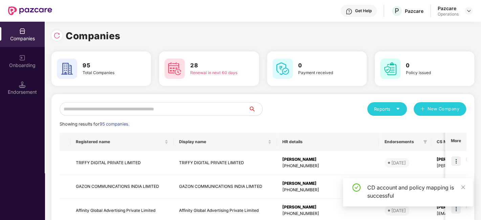
click at [137, 105] on input "text" at bounding box center [154, 109] width 189 height 14
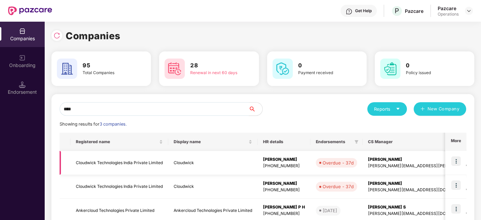
type input "****"
click at [454, 159] on img at bounding box center [455, 160] width 9 height 9
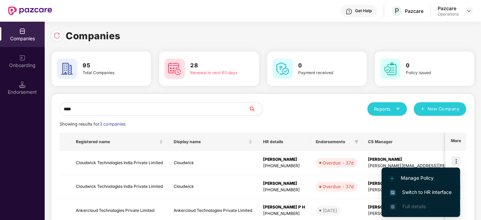
click at [404, 192] on span "Switch to HR interface" at bounding box center [421, 192] width 62 height 7
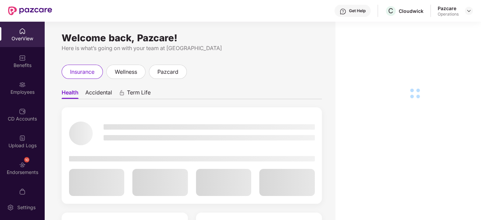
scroll to position [41, 0]
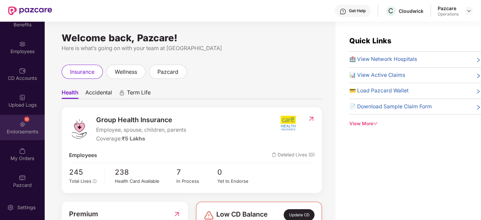
click at [19, 134] on div "Endorsements" at bounding box center [22, 131] width 45 height 7
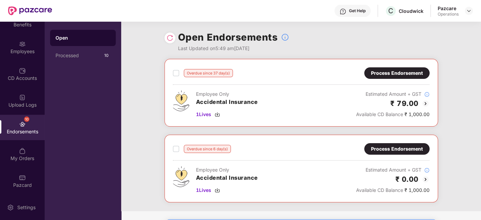
click at [172, 72] on div "Overdue since 37 day(s) Process Endorsement Employee Only Accidental Insurance …" at bounding box center [302, 93] width 274 height 68
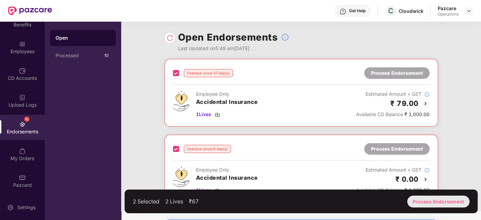
click at [424, 200] on div "Process Endorsement" at bounding box center [438, 202] width 62 height 12
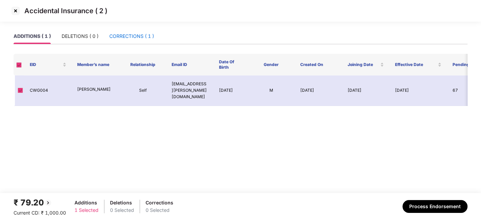
click at [136, 33] on div "CORRECTIONS ( 1 )" at bounding box center [131, 36] width 45 height 7
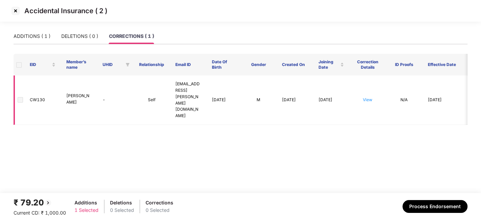
click at [18, 97] on span at bounding box center [20, 99] width 5 height 5
click at [28, 37] on div "ADDITIONS ( 1 )" at bounding box center [32, 36] width 37 height 7
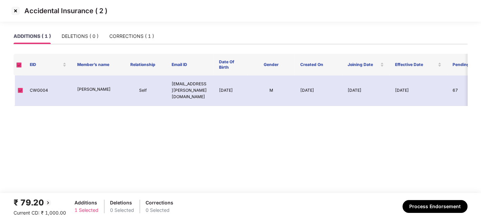
click at [17, 11] on img at bounding box center [15, 10] width 11 height 11
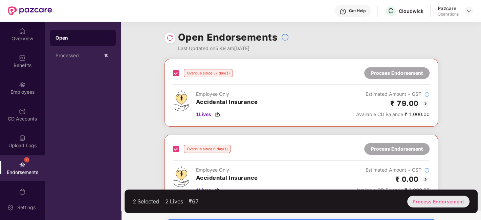
click at [442, 199] on div "Process Endorsement" at bounding box center [438, 202] width 62 height 12
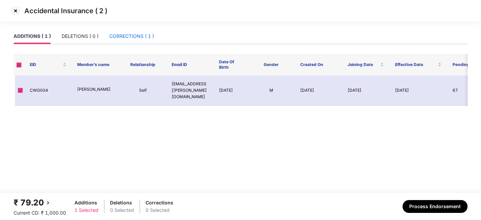
click at [122, 37] on div "CORRECTIONS ( 1 )" at bounding box center [131, 36] width 45 height 7
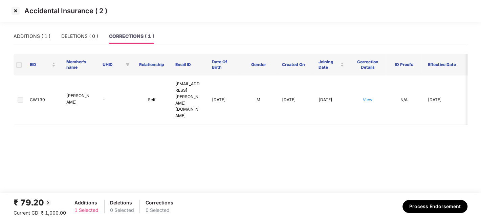
click at [13, 11] on img at bounding box center [15, 10] width 11 height 11
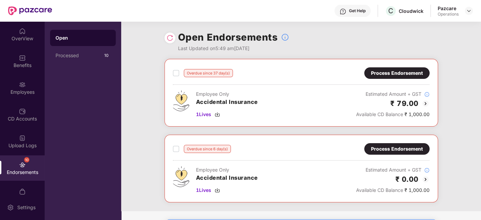
click at [382, 67] on div "Process Endorsement" at bounding box center [396, 73] width 65 height 12
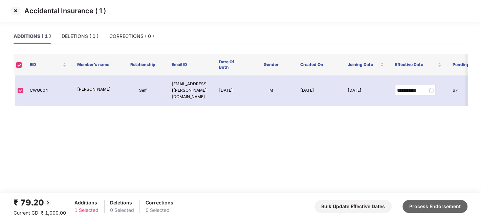
click at [429, 205] on button "Process Endorsement" at bounding box center [435, 206] width 65 height 13
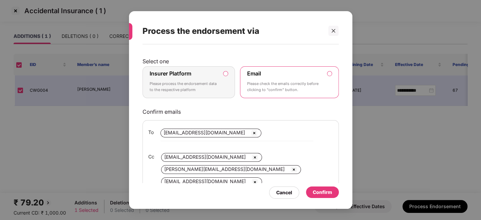
click at [217, 86] on p "Please process the endorsement data to the respective platform" at bounding box center [184, 87] width 69 height 12
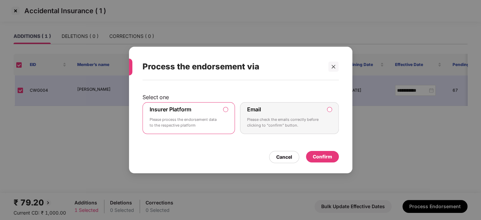
click at [321, 157] on div "Confirm" at bounding box center [322, 156] width 19 height 7
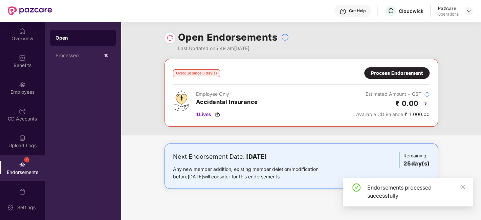
click at [389, 71] on div "Process Endorsement" at bounding box center [397, 72] width 52 height 7
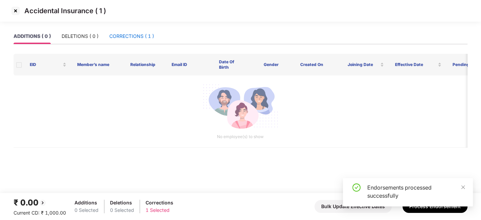
click at [116, 38] on div "CORRECTIONS ( 1 )" at bounding box center [131, 36] width 45 height 7
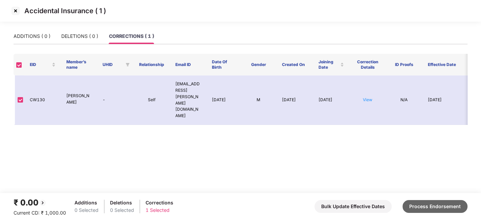
click at [419, 207] on button "Process Endorsement" at bounding box center [435, 206] width 65 height 13
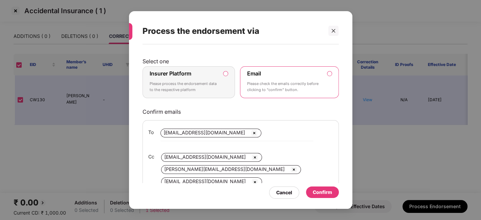
click at [210, 77] on div "Insurer Platform Please process the endorsement data to the respective platform" at bounding box center [184, 82] width 69 height 24
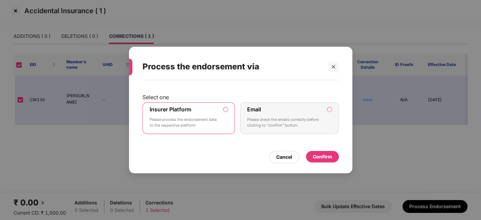
click at [321, 153] on div "Confirm" at bounding box center [322, 156] width 19 height 7
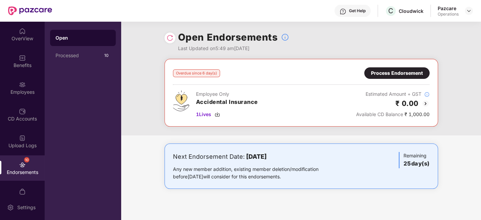
click at [165, 37] on div at bounding box center [170, 38] width 11 height 11
click at [168, 41] on img at bounding box center [170, 38] width 7 height 7
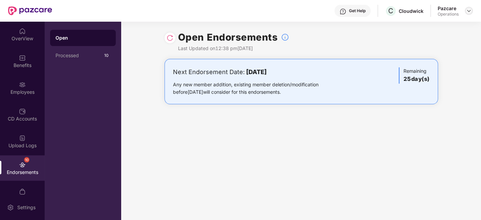
click at [470, 10] on img at bounding box center [468, 10] width 5 height 5
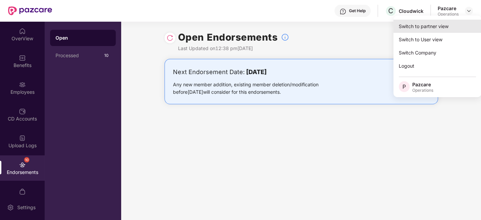
click at [432, 25] on div "Switch to partner view" at bounding box center [437, 26] width 88 height 13
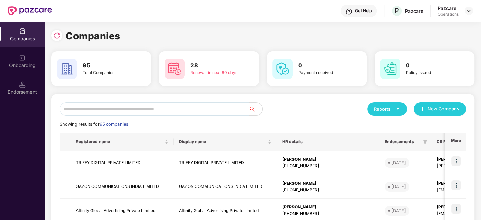
click at [196, 107] on input "text" at bounding box center [154, 109] width 189 height 14
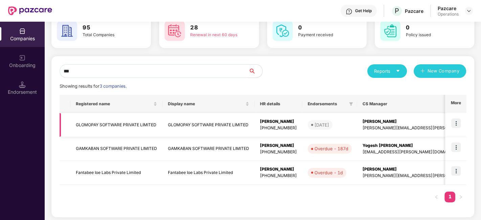
scroll to position [40, 0]
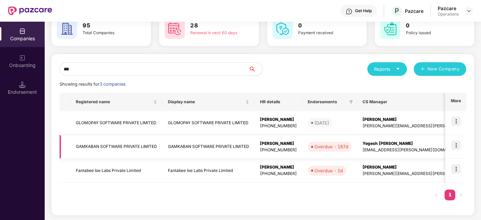
type input "***"
click at [457, 143] on img at bounding box center [455, 144] width 9 height 9
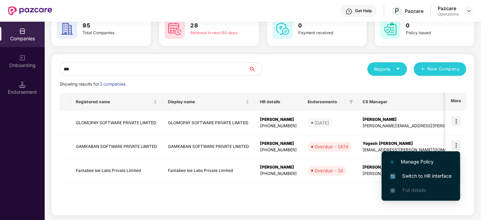
click at [421, 173] on span "Switch to HR interface" at bounding box center [421, 175] width 62 height 7
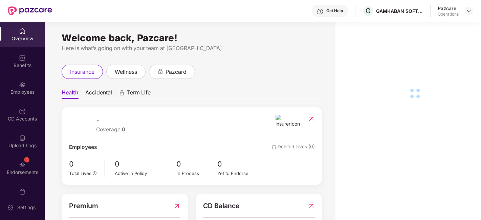
scroll to position [14, 0]
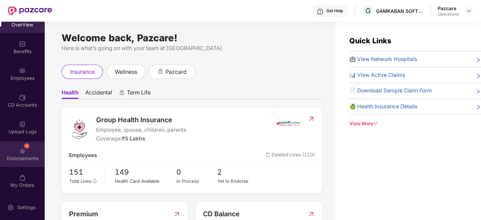
click at [17, 149] on div "12 Endorsements" at bounding box center [22, 154] width 45 height 25
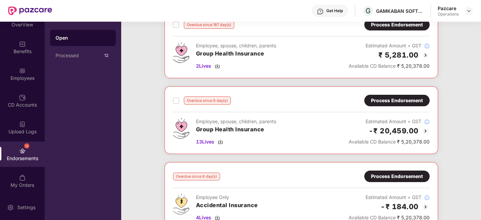
scroll to position [53, 0]
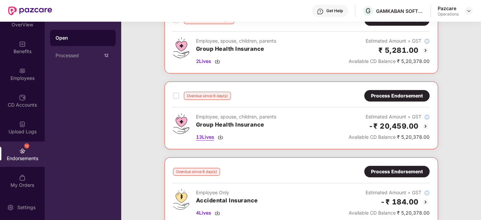
click at [205, 135] on span "13 Lives" at bounding box center [205, 136] width 18 height 7
